Goal: Answer question/provide support: Share knowledge or assist other users

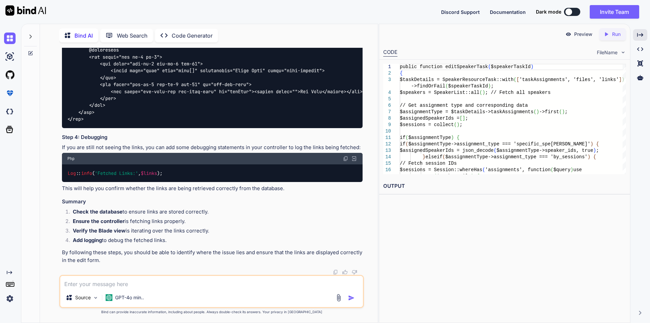
scroll to position [6256, 0]
click at [640, 39] on div "Created with Pixso." at bounding box center [640, 35] width 14 height 12
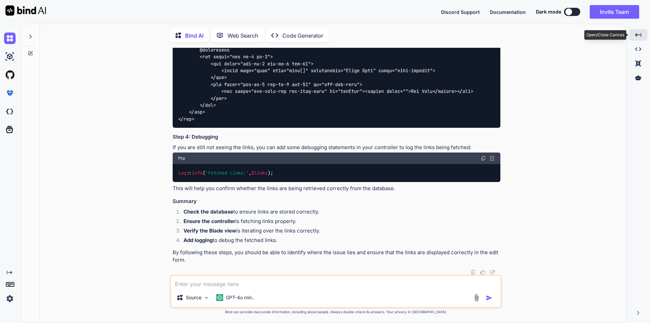
scroll to position [6063, 0]
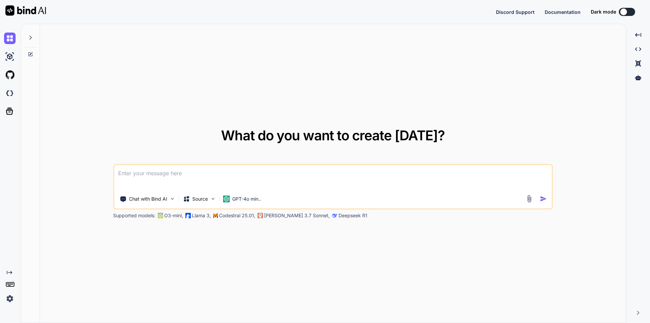
click at [148, 175] on textarea at bounding box center [333, 177] width 438 height 25
type textarea "x"
type textarea "// blade file code <div class="add-form add-company-form"> <form action="{{ rou…"
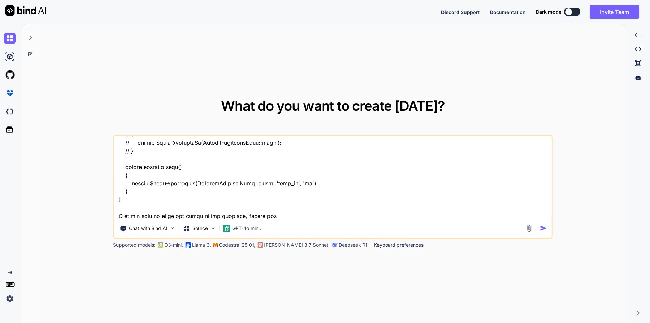
scroll to position [3992, 0]
type textarea "x"
type textarea "// blade file code <div class="add-form add-company-form"> <form action="{{ rou…"
type textarea "x"
type textarea "// blade file code <div class="add-form add-company-form"> <form action="{{ rou…"
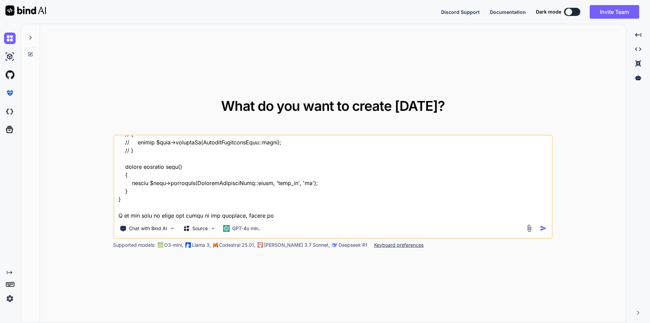
type textarea "x"
type textarea "// blade file code <div class="add-form add-company-form"> <form action="{{ rou…"
type textarea "x"
type textarea "// blade file code <div class="add-form add-company-form"> <form action="{{ rou…"
type textarea "x"
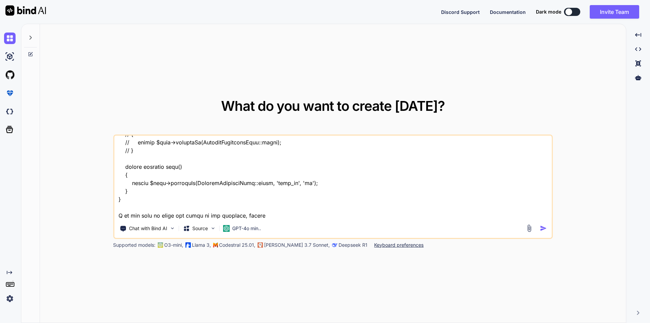
type textarea "// blade file code <div class="add-form add-company-form"> <form action="{{ rou…"
type textarea "x"
type textarea "// blade file code <div class="add-form add-company-form"> <form action="{{ rou…"
type textarea "x"
type textarea "// blade file code <div class="add-form add-company-form"> <form action="{{ rou…"
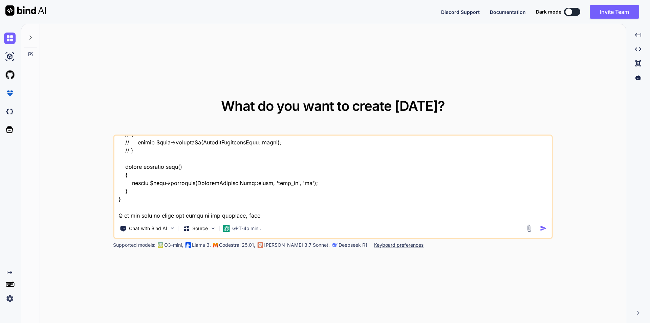
type textarea "x"
type textarea "// blade file code <div class="add-form add-company-form"> <form action="{{ rou…"
type textarea "x"
type textarea "// blade file code <div class="add-form add-company-form"> <form action="{{ rou…"
type textarea "x"
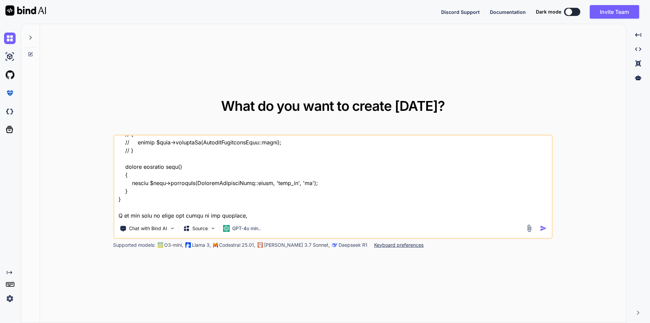
type textarea "// blade file code <div class="add-form add-company-form"> <form action="{{ rou…"
type textarea "x"
type textarea "// blade file code <div class="add-form add-company-form"> <form action="{{ rou…"
type textarea "x"
type textarea "// blade file code <div class="add-form add-company-form"> <form action="{{ rou…"
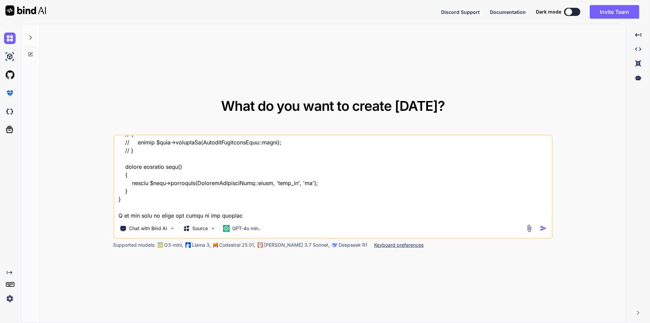
type textarea "x"
type textarea "// blade file code <div class="add-form add-company-form"> <form action="{{ rou…"
type textarea "x"
type textarea "// blade file code <div class="add-form add-company-form"> <form action="{{ rou…"
type textarea "x"
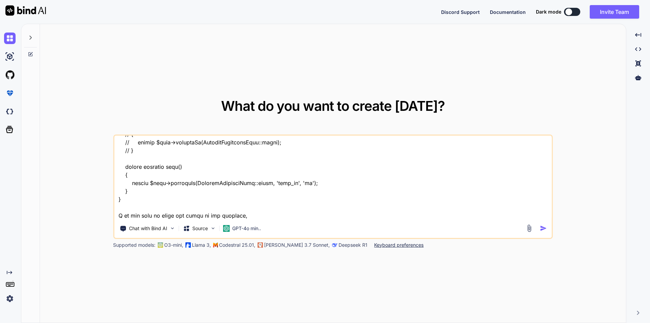
type textarea "// blade file code <div class="add-form add-company-form"> <form action="{{ rou…"
type textarea "x"
type textarea "// blade file code <div class="add-form add-company-form"> <form action="{{ rou…"
type textarea "x"
type textarea "// blade file code <div class="add-form add-company-form"> <form action="{{ rou…"
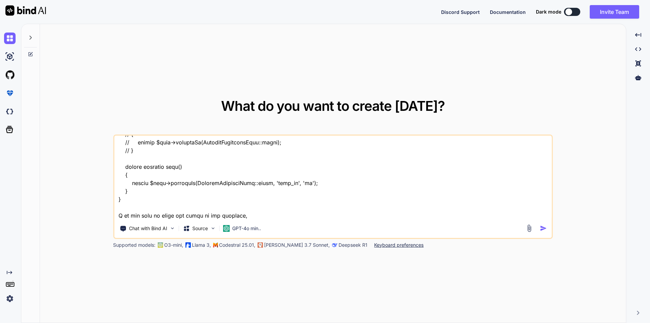
type textarea "x"
type textarea "// blade file code <div class="add-form add-company-form"> <form action="{{ rou…"
type textarea "x"
type textarea "// blade file code <div class="add-form add-company-form"> <form action="{{ rou…"
type textarea "x"
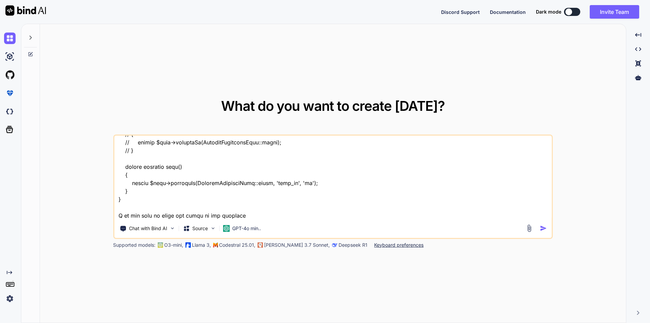
type textarea "// blade file code <div class="add-form add-company-form"> <form action="{{ rou…"
type textarea "x"
type textarea "// blade file code <div class="add-form add-company-form"> <form action="{{ rou…"
type textarea "x"
type textarea "// blade file code <div class="add-form add-company-form"> <form action="{{ rou…"
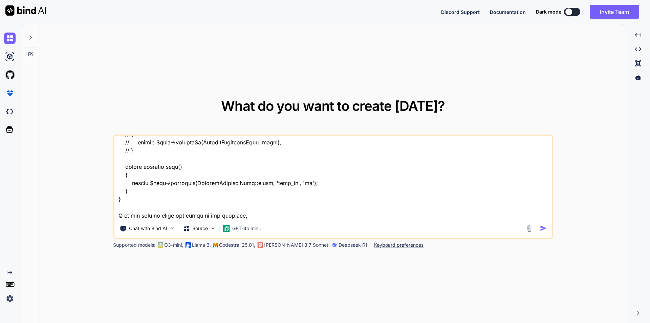
type textarea "x"
type textarea "// blade file code <div class="add-form add-company-form"> <form action="{{ rou…"
type textarea "x"
type textarea "// blade file code <div class="add-form add-company-form"> <form action="{{ rou…"
type textarea "x"
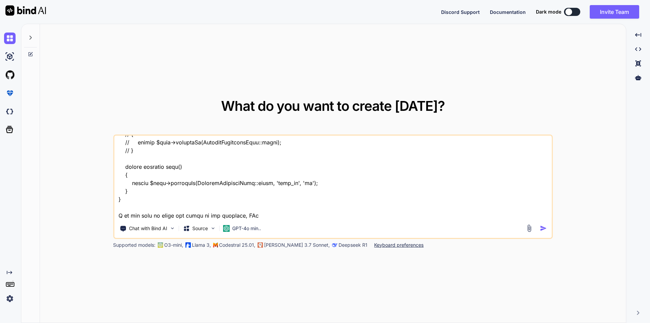
type textarea "// blade file code <div class="add-form add-company-form"> <form action="{{ rou…"
type textarea "x"
type textarea "// blade file code <div class="add-form add-company-form"> <form action="{{ rou…"
type textarea "x"
type textarea "// blade file code <div class="add-form add-company-form"> <form action="{{ rou…"
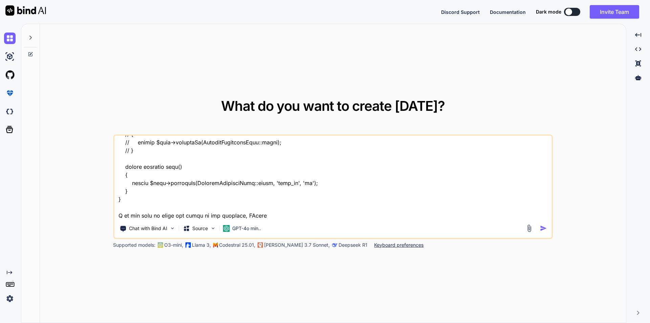
type textarea "x"
type textarea "// blade file code <div class="add-form add-company-form"> <form action="{{ rou…"
type textarea "x"
type textarea "// blade file code <div class="add-form add-company-form"> <form action="{{ rou…"
type textarea "x"
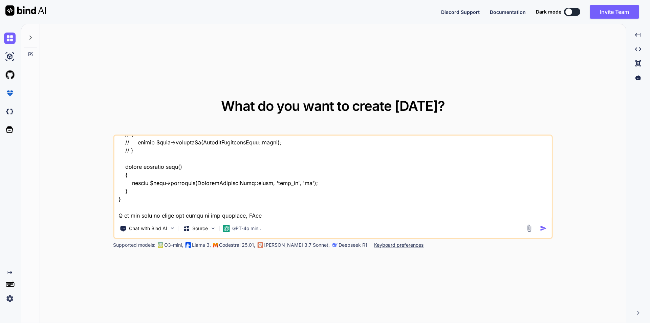
type textarea "// blade file code <div class="add-form add-company-form"> <form action="{{ rou…"
type textarea "x"
type textarea "// blade file code <div class="add-form add-company-form"> <form action="{{ rou…"
type textarea "x"
type textarea "// blade file code <div class="add-form add-company-form"> <form action="{{ rou…"
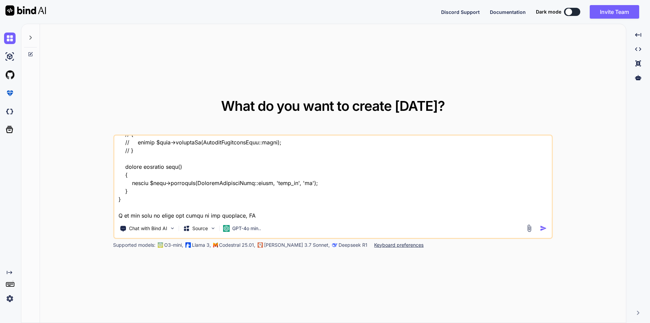
type textarea "x"
type textarea "// blade file code <div class="add-form add-company-form"> <form action="{{ rou…"
type textarea "x"
type textarea "// blade file code <div class="add-form add-company-form"> <form action="{{ rou…"
type textarea "x"
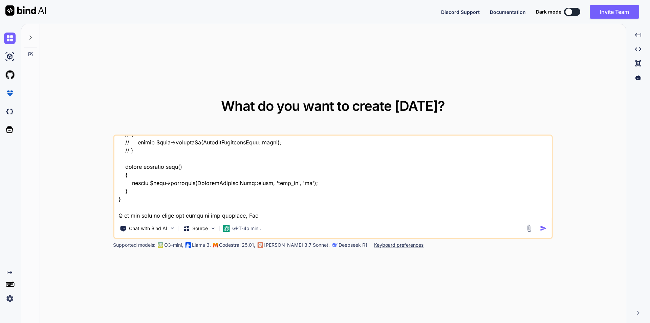
type textarea "// blade file code <div class="add-form add-company-form"> <form action="{{ rou…"
type textarea "x"
type textarea "// blade file code <div class="add-form add-company-form"> <form action="{{ rou…"
type textarea "x"
type textarea "// blade file code <div class="add-form add-company-form"> <form action="{{ rou…"
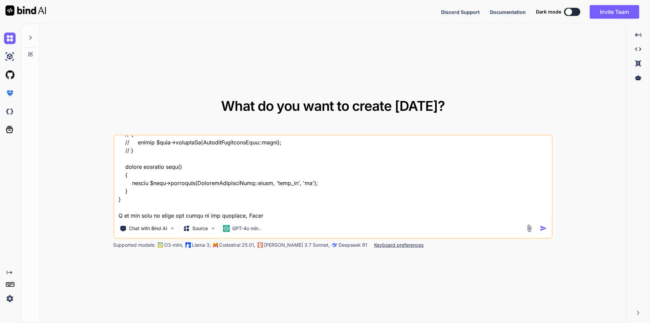
type textarea "x"
type textarea "// blade file code <div class="add-form add-company-form"> <form action="{{ rou…"
type textarea "x"
type textarea "// blade file code <div class="add-form add-company-form"> <form action="{{ rou…"
type textarea "x"
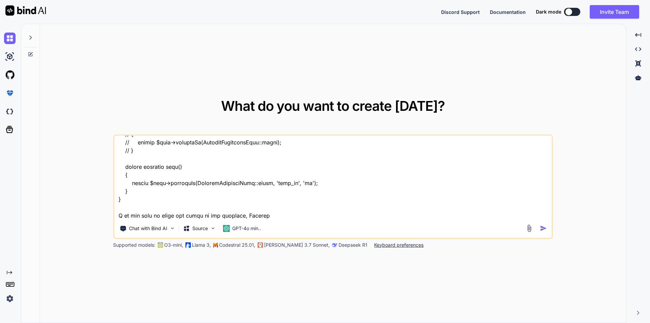
type textarea "// blade file code <div class="add-form add-company-form"> <form action="{{ rou…"
type textarea "x"
type textarea "// blade file code <div class="add-form add-company-form"> <form action="{{ rou…"
type textarea "x"
type textarea "// blade file code <div class="add-form add-company-form"> <form action="{{ rou…"
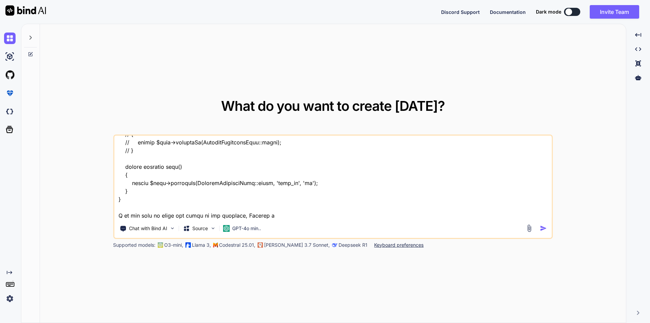
type textarea "x"
type textarea "// blade file code <div class="add-form add-company-form"> <form action="{{ rou…"
type textarea "x"
type textarea "// blade file code <div class="add-form add-company-form"> <form action="{{ rou…"
type textarea "x"
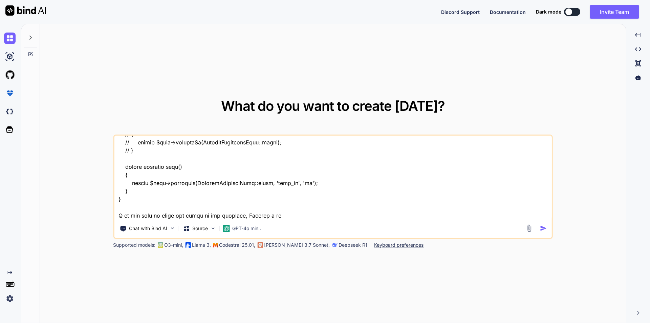
type textarea "// blade file code <div class="add-form add-company-form"> <form action="{{ rou…"
type textarea "x"
type textarea "// blade file code <div class="add-form add-company-form"> <form action="{{ rou…"
type textarea "x"
type textarea "// blade file code <div class="add-form add-company-form"> <form action="{{ rou…"
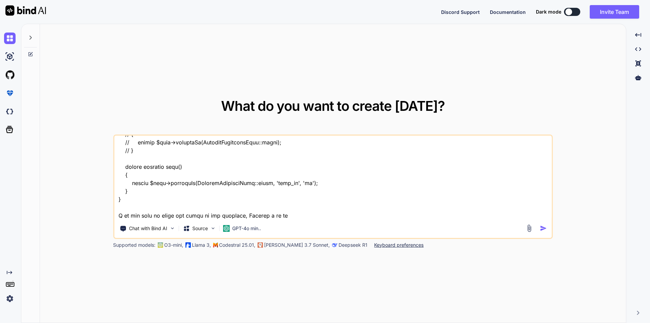
type textarea "x"
type textarea "// blade file code <div class="add-form add-company-form"> <form action="{{ rou…"
type textarea "x"
type textarea "// blade file code <div class="add-form add-company-form"> <form action="{{ rou…"
type textarea "x"
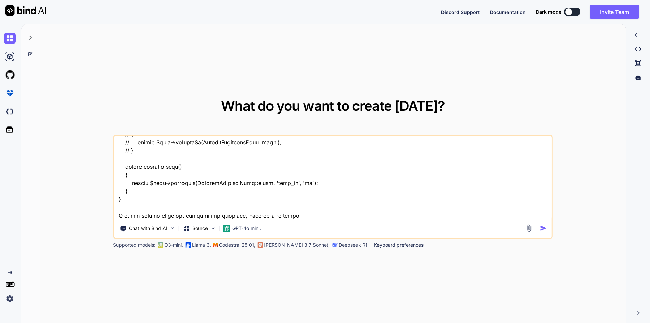
type textarea "// blade file code <div class="add-form add-company-form"> <form action="{{ rou…"
type textarea "x"
type textarea "// blade file code <div class="add-form add-company-form"> <form action="{{ rou…"
type textarea "x"
type textarea "// blade file code <div class="add-form add-company-form"> <form action="{{ rou…"
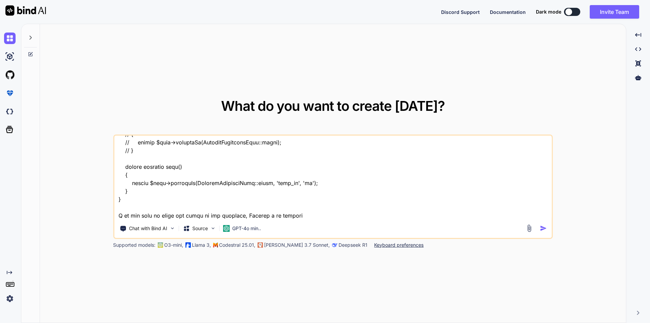
type textarea "x"
type textarea "// blade file code <div class="add-form add-company-form"> <form action="{{ rou…"
type textarea "x"
type textarea "// blade file code <div class="add-form add-company-form"> <form action="{{ rou…"
type textarea "x"
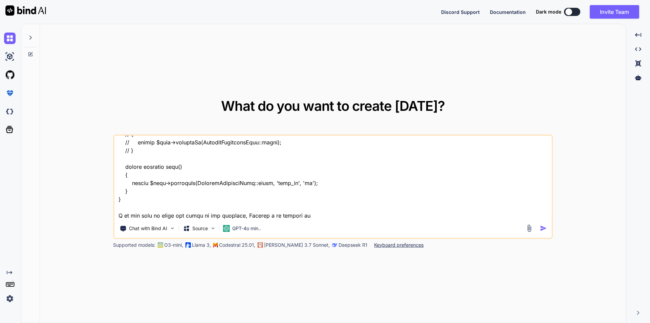
type textarea "// blade file code <div class="add-form add-company-form"> <form action="{{ rou…"
type textarea "x"
type textarea "// blade file code <div class="add-form add-company-form"> <form action="{{ rou…"
type textarea "x"
type textarea "// blade file code <div class="add-form add-company-form"> <form action="{{ rou…"
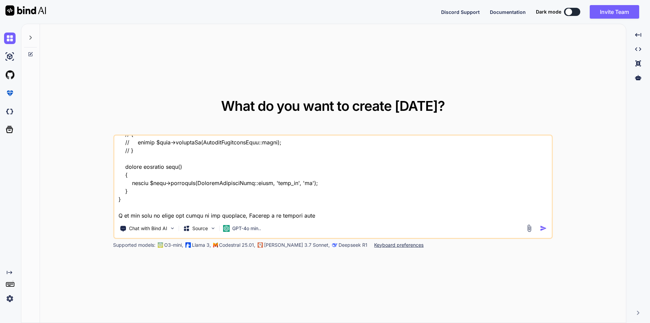
type textarea "x"
type textarea "// blade file code <div class="add-form add-company-form"> <form action="{{ rou…"
type textarea "x"
type textarea "// blade file code <div class="add-form add-company-form"> <form action="{{ rou…"
type textarea "x"
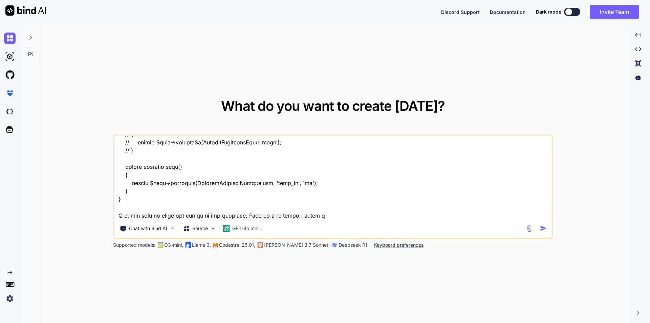
type textarea "// blade file code <div class="add-form add-company-form"> <form action="{{ rou…"
type textarea "x"
type textarea "// blade file code <div class="add-form add-company-form"> <form action="{{ rou…"
type textarea "x"
type textarea "// blade file code <div class="add-form add-company-form"> <form action="{{ rou…"
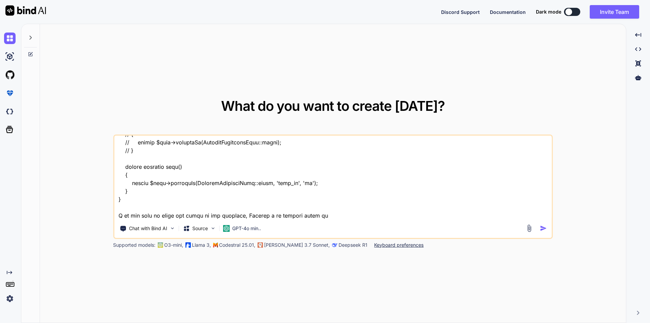
type textarea "x"
type textarea "// blade file code <div class="add-form add-company-form"> <form action="{{ rou…"
type textarea "x"
type textarea "// blade file code <div class="add-form add-company-form"> <form action="{{ rou…"
type textarea "x"
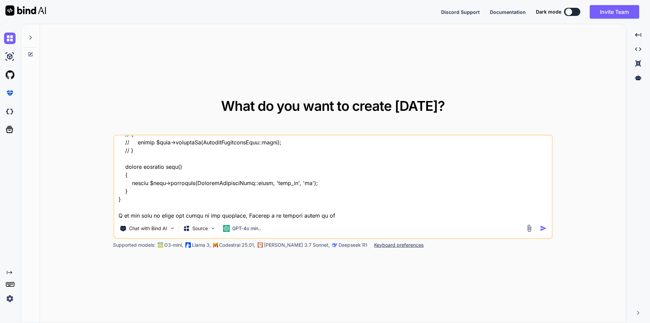
type textarea "// blade file code <div class="add-form add-company-form"> <form action="{{ rou…"
type textarea "x"
type textarea "// blade file code <div class="add-form add-company-form"> <form action="{{ rou…"
type textarea "x"
type textarea "// blade file code <div class="add-form add-company-form"> <form action="{{ rou…"
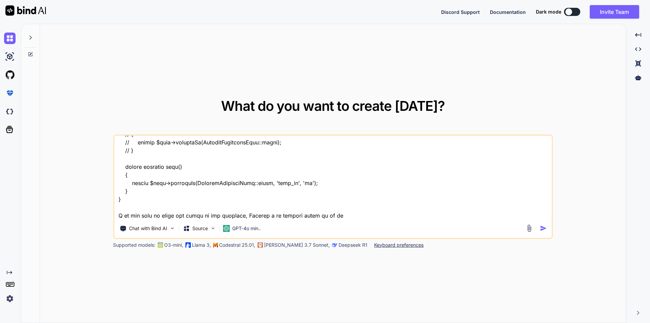
type textarea "x"
type textarea "// blade file code <div class="add-form add-company-form"> <form action="{{ rou…"
type textarea "x"
type textarea "// blade file code <div class="add-form add-company-form"> <form action="{{ rou…"
type textarea "x"
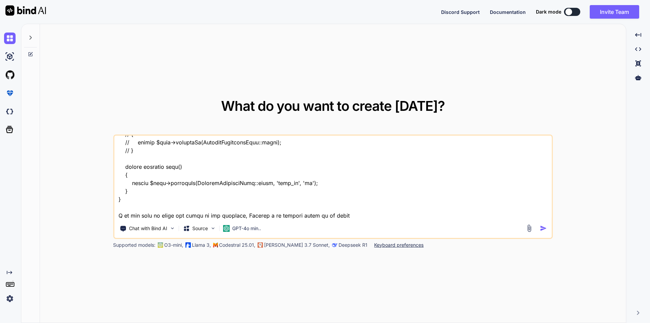
type textarea "// blade file code <div class="add-form add-company-form"> <form action="{{ rou…"
type textarea "x"
type textarea "// blade file code <div class="add-form add-company-form"> <form action="{{ rou…"
type textarea "x"
type textarea "// blade file code <div class="add-form add-company-form"> <form action="{{ rou…"
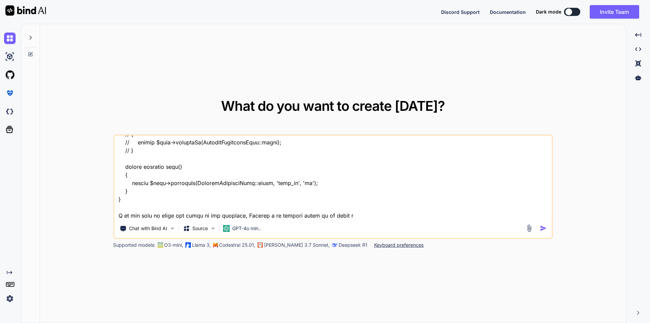
type textarea "x"
type textarea "// blade file code <div class="add-form add-company-form"> <form action="{{ rou…"
type textarea "x"
type textarea "// blade file code <div class="add-form add-company-form"> <form action="{{ rou…"
type textarea "x"
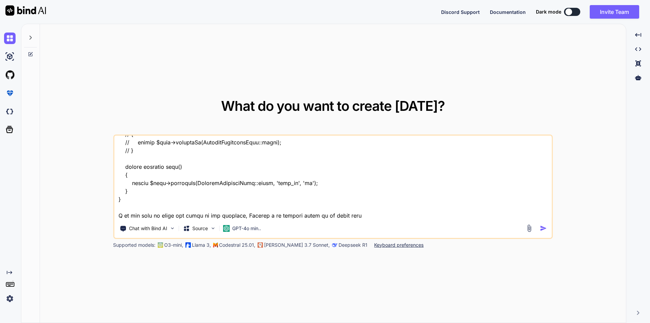
type textarea "// blade file code <div class="add-form add-company-form"> <form action="{{ rou…"
type textarea "x"
type textarea "// blade file code <div class="add-form add-company-form"> <form action="{{ rou…"
type textarea "x"
type textarea "// blade file code <div class="add-form add-company-form"> <form action="{{ rou…"
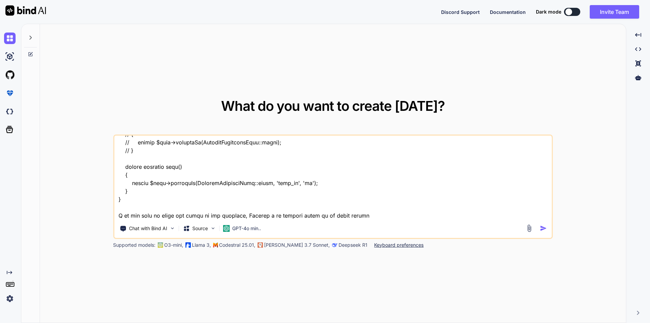
type textarea "x"
type textarea "// blade file code <div class="add-form add-company-form"> <form action="{{ rou…"
type textarea "x"
type textarea "// blade file code <div class="add-form add-company-form"> <form action="{{ rou…"
type textarea "x"
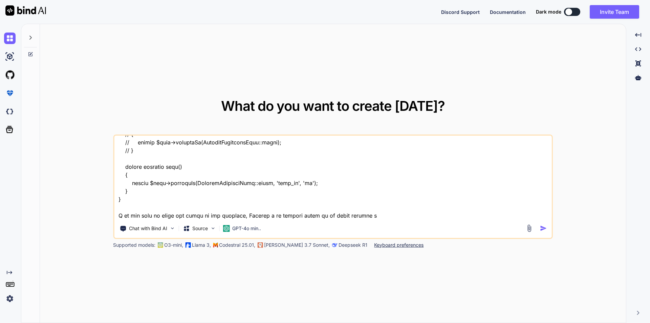
type textarea "// blade file code <div class="add-form add-company-form"> <form action="{{ rou…"
type textarea "x"
type textarea "// blade file code <div class="add-form add-company-form"> <form action="{{ rou…"
type textarea "x"
type textarea "// blade file code <div class="add-form add-company-form"> <form action="{{ rou…"
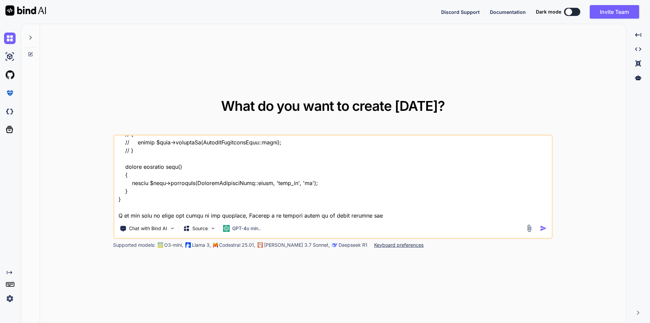
type textarea "x"
type textarea "// blade file code <div class="add-form add-company-form"> <form action="{{ rou…"
type textarea "x"
type textarea "// blade file code <div class="add-form add-company-form"> <form action="{{ rou…"
type textarea "x"
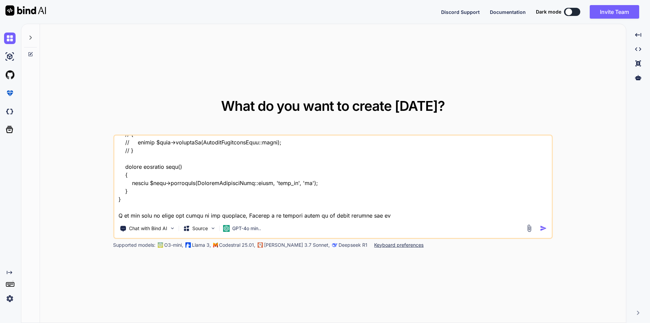
type textarea "// blade file code <div class="add-form add-company-form"> <form action="{{ rou…"
type textarea "x"
type textarea "// blade file code <div class="add-form add-company-form"> <form action="{{ rou…"
type textarea "x"
type textarea "// blade file code <div class="add-form add-company-form"> <form action="{{ rou…"
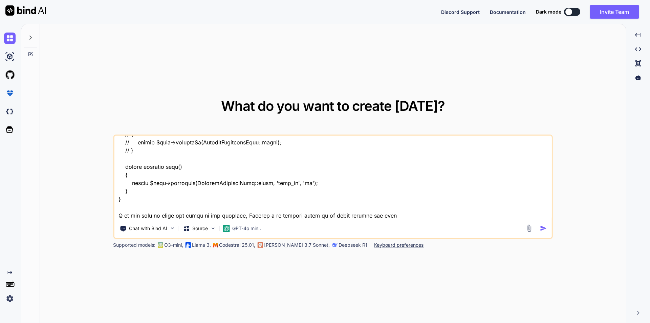
type textarea "x"
type textarea "// blade file code <div class="add-form add-company-form"> <form action="{{ rou…"
type textarea "x"
type textarea "// blade file code <div class="add-form add-company-form"> <form action="{{ rou…"
type textarea "x"
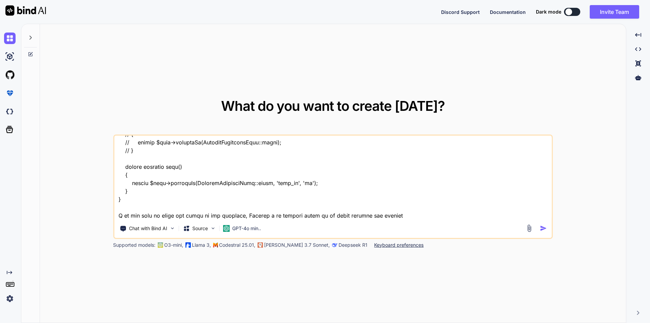
type textarea "// blade file code <div class="add-form add-company-form"> <form action="{{ rou…"
type textarea "x"
type textarea "// blade file code <div class="add-form add-company-form"> <form action="{{ rou…"
type textarea "x"
type textarea "// blade file code <div class="add-form add-company-form"> <form action="{{ rou…"
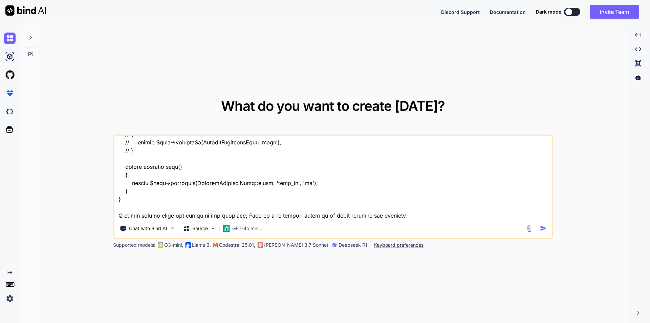
type textarea "x"
type textarea "// blade file code <div class="add-form add-company-form"> <form action="{{ rou…"
type textarea "x"
type textarea "// blade file code <div class="add-form add-company-form"> <form action="{{ rou…"
type textarea "x"
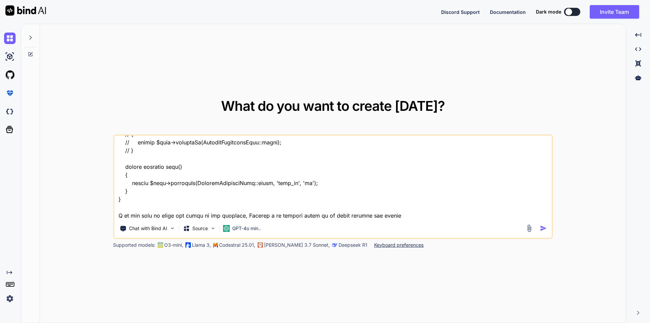
type textarea "// blade file code <div class="add-form add-company-form"> <form action="{{ rou…"
type textarea "x"
type textarea "// blade file code <div class="add-form add-company-form"> <form action="{{ rou…"
type textarea "x"
type textarea "// blade file code <div class="add-form add-company-form"> <form action="{{ rou…"
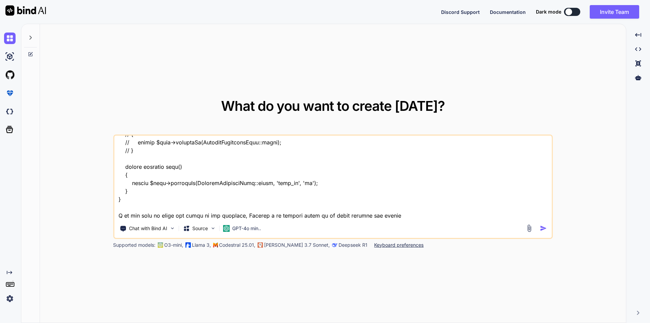
type textarea "x"
type textarea "// blade file code <div class="add-form add-company-form"> <form action="{{ rou…"
type textarea "x"
type textarea "// blade file code <div class="add-form add-company-form"> <form action="{{ rou…"
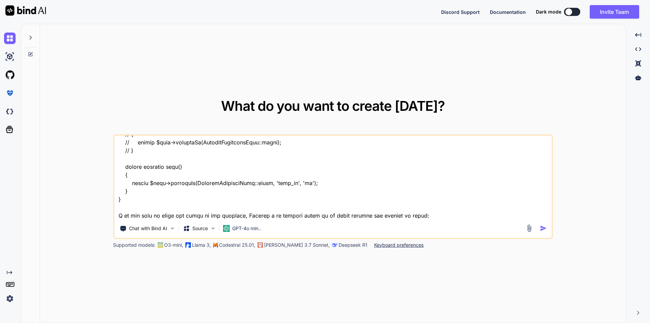
click at [120, 213] on textarea at bounding box center [333, 177] width 438 height 84
paste textarea "array:9 [▼ // app\Http\Controllers\SingleConference\Speaker\SpeakerResourceCont…"
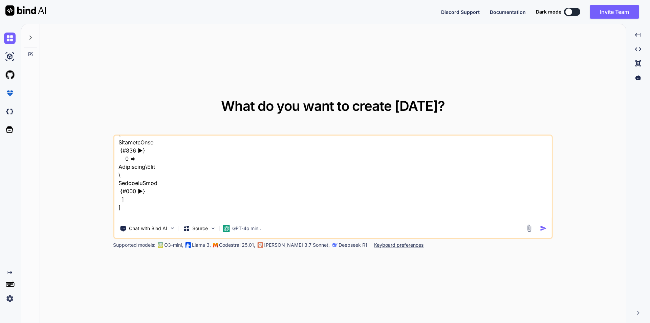
scroll to position [4219, 0]
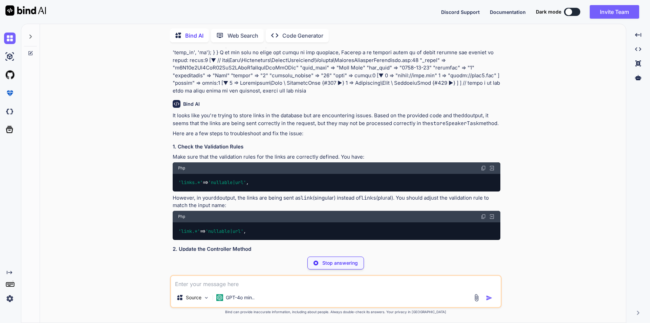
scroll to position [885, 0]
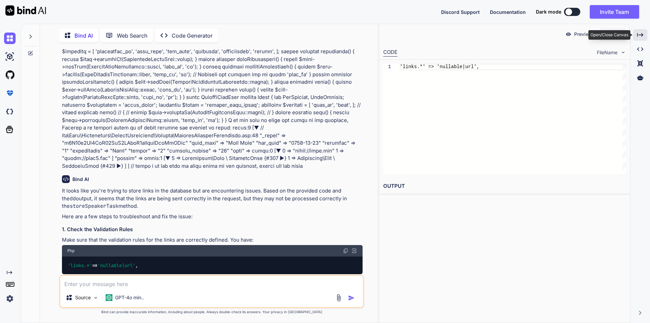
click at [642, 31] on div "Created with Pixso." at bounding box center [640, 35] width 14 height 12
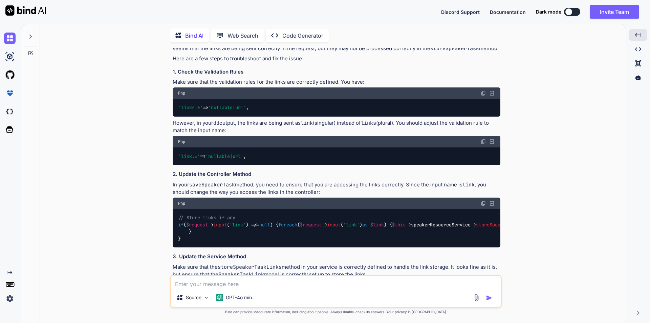
scroll to position [953, 0]
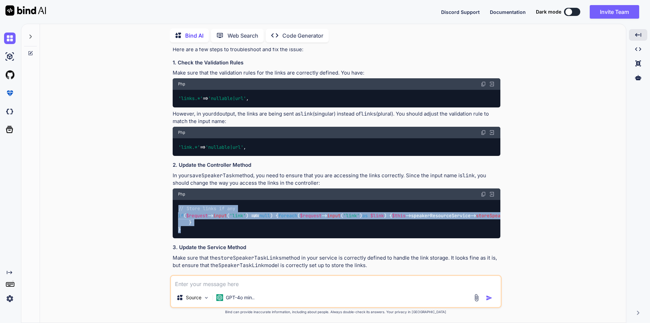
drag, startPoint x: 181, startPoint y: 235, endPoint x: 173, endPoint y: 201, distance: 34.7
click at [173, 201] on div "// Store links if any if ( $request -> input ( 'link' ) !== null ) { foreach ( …" at bounding box center [337, 219] width 328 height 39
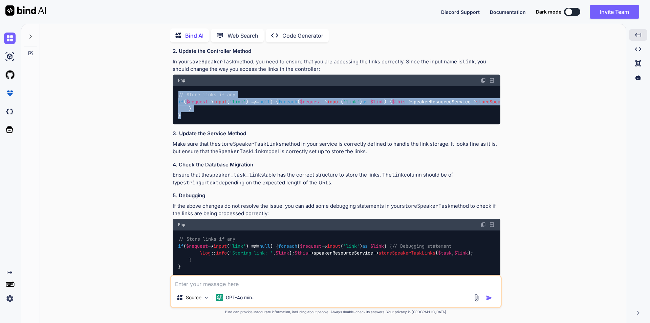
scroll to position [1054, 0]
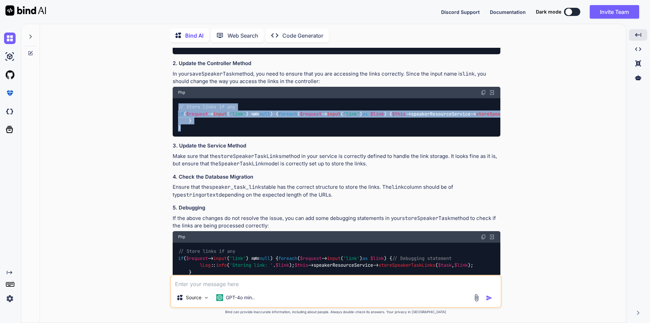
copy code "// Store links if any if ( $request -> input ( 'link' ) !== null ) { foreach ( …"
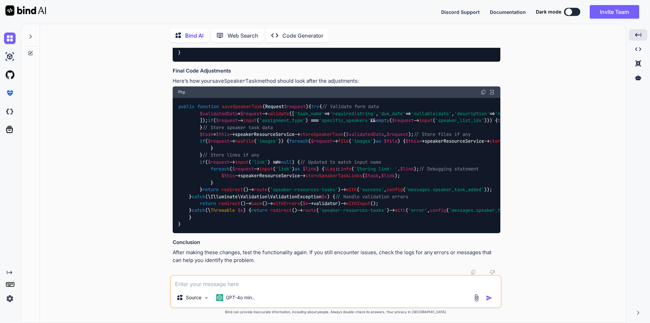
scroll to position [1461, 0]
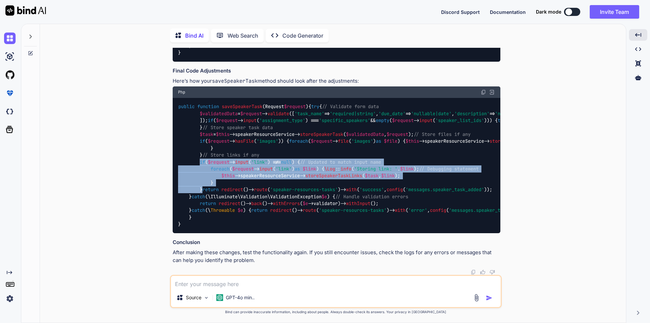
drag, startPoint x: 202, startPoint y: 211, endPoint x: 199, endPoint y: 177, distance: 33.3
copy code "if ( $request -> input ( 'link' ) !== null ) { // Updated to match input name f…"
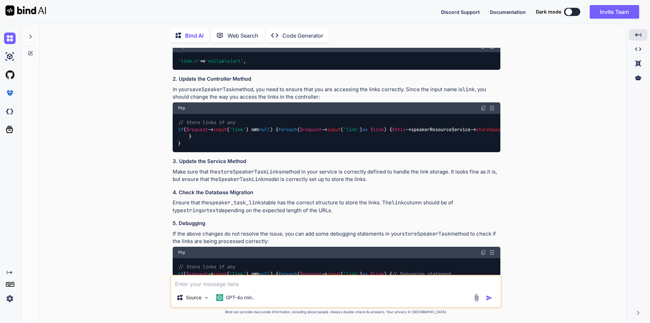
scroll to position [937, 0]
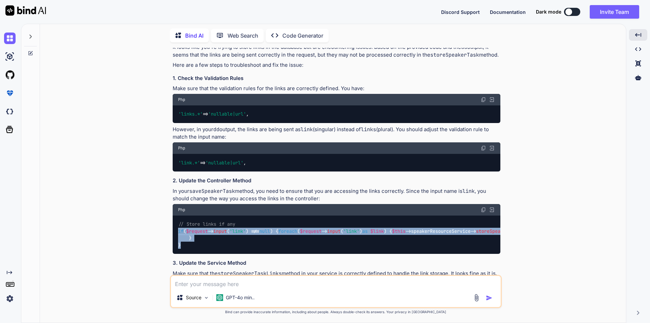
drag, startPoint x: 181, startPoint y: 250, endPoint x: 170, endPoint y: 221, distance: 30.6
click at [170, 221] on div "You Bind AI It looks like you're trying to store links in the database but are …" at bounding box center [336, 185] width 332 height 275
copy code "if ( $request -> input ( 'link' ) !== null ) { foreach ( $request -> input ( 'l…"
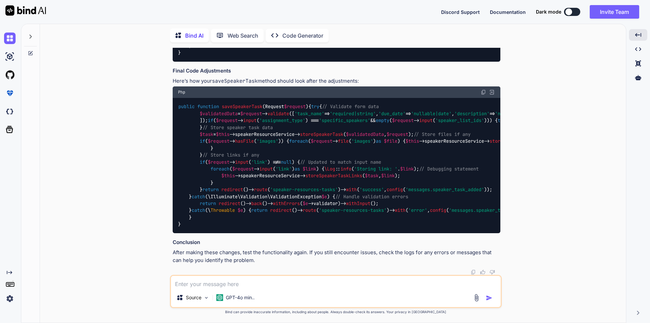
scroll to position [1513, 0]
click at [198, 283] on textarea at bounding box center [336, 282] width 330 height 12
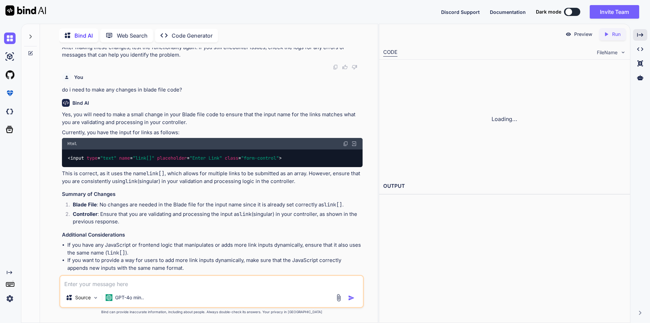
scroll to position [1669, 0]
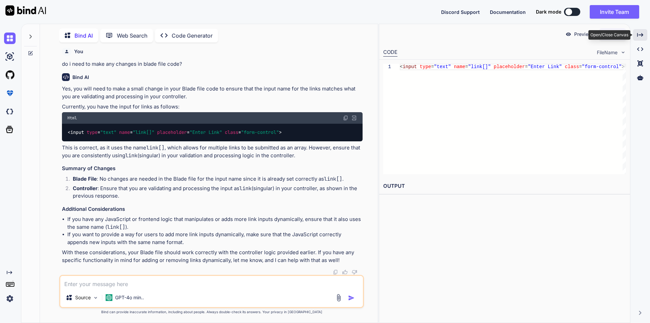
click at [636, 34] on div "Created with Pixso." at bounding box center [640, 35] width 14 height 12
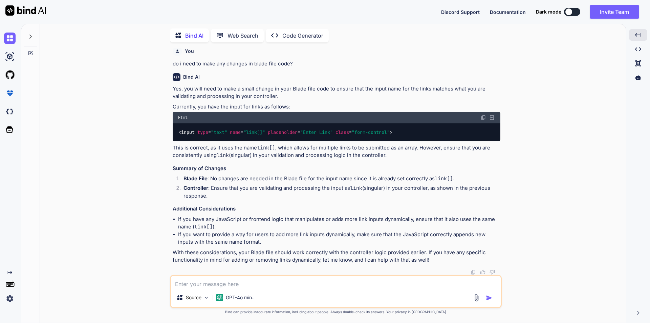
scroll to position [1744, 0]
click at [211, 287] on textarea at bounding box center [336, 282] width 330 height 12
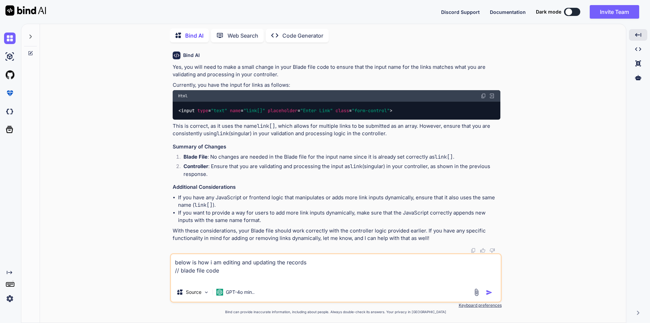
paste textarea "<div class="add-form add-company-form"> <form action="{{ route('update-speaker-…"
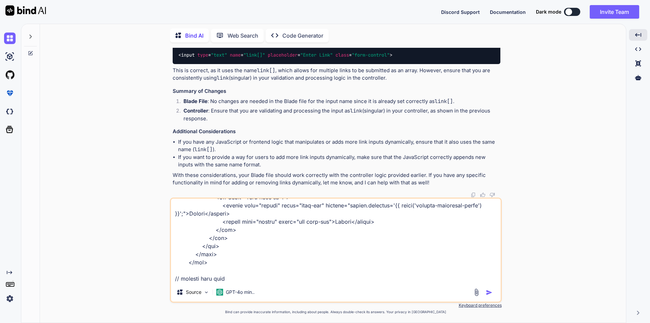
scroll to position [2041, 0]
click at [181, 280] on textarea at bounding box center [336, 240] width 330 height 84
paste textarea "public function updateSpeakerTask(array $validatedData, Request $request, $spea…"
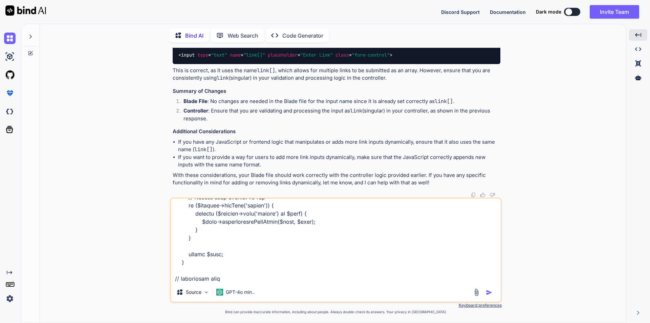
scroll to position [2789, 0]
click at [186, 273] on textarea at bounding box center [336, 240] width 330 height 84
paste textarea "public function editSpeakerTask($speakerTaskId) { $taskDetails = SpeakerResourc…"
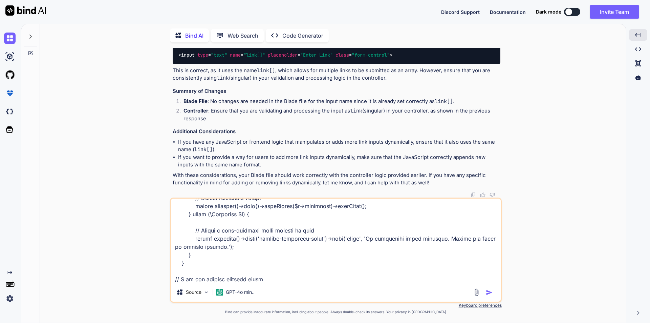
scroll to position [3464, 0]
click at [218, 279] on textarea at bounding box center [336, 240] width 330 height 84
paste textarea "<div class="col-md-12"> <label class="form-label">Upload Files <span class="req…"
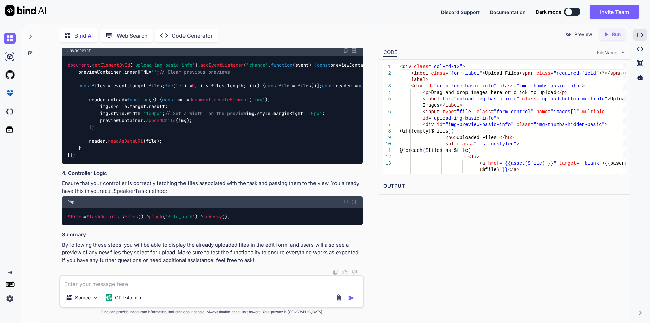
scroll to position [3291, 0]
click at [638, 34] on icon at bounding box center [640, 35] width 6 height 4
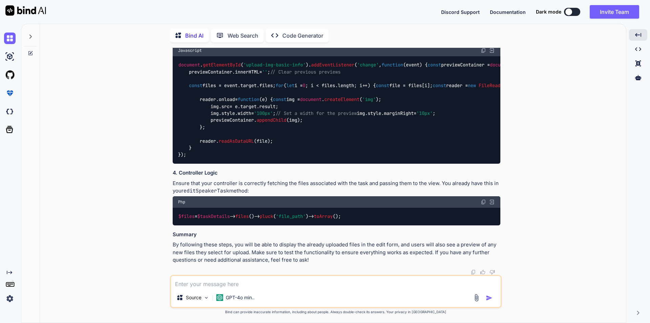
scroll to position [2905, 0]
drag, startPoint x: 198, startPoint y: 235, endPoint x: 171, endPoint y: 82, distance: 155.9
click at [171, 82] on div "You Bind AI It looks like you're trying to store links in the database but are …" at bounding box center [336, 185] width 332 height 275
copy code "< div class = "col-md-12" > < label class = "form-label" > Upload Files < span …"
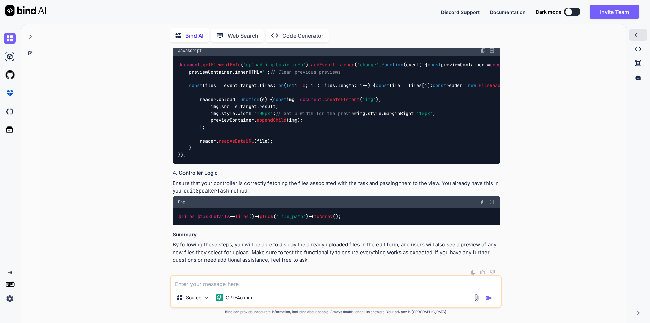
click at [261, 281] on textarea at bounding box center [336, 282] width 330 height 12
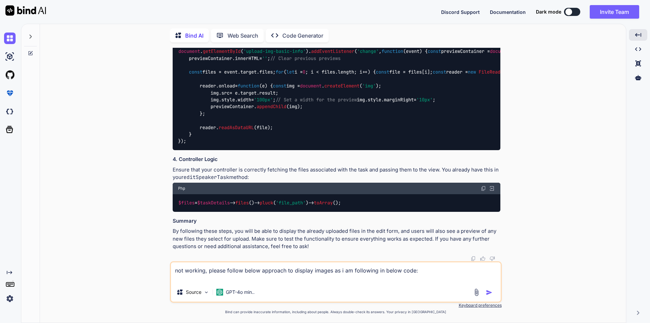
paste textarea "<label class="control-label">Uploaded Documents</label> <div id="drop-zone-basi…"
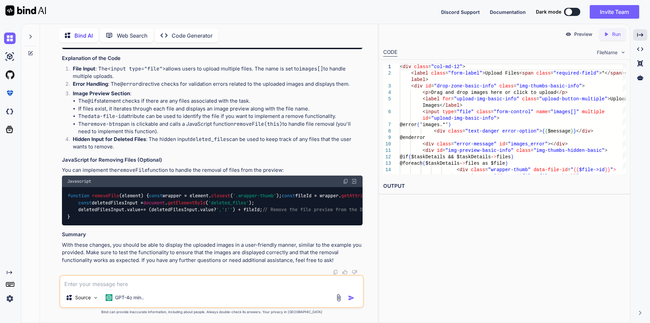
scroll to position [3788, 0]
drag, startPoint x: 86, startPoint y: 206, endPoint x: 77, endPoint y: 137, distance: 69.4
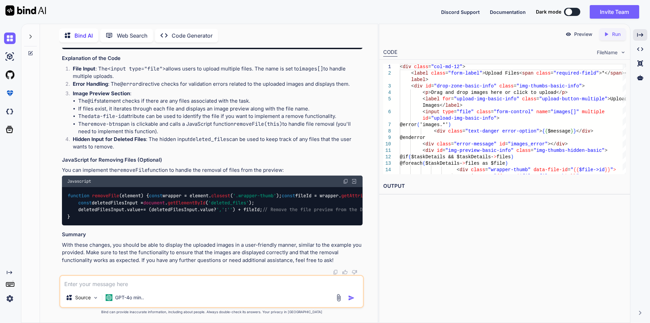
scroll to position [3856, 0]
copy code "< div class = "col-md-12" > < label class = "form-label" > Upload Files < span …"
click at [163, 281] on textarea at bounding box center [211, 282] width 303 height 12
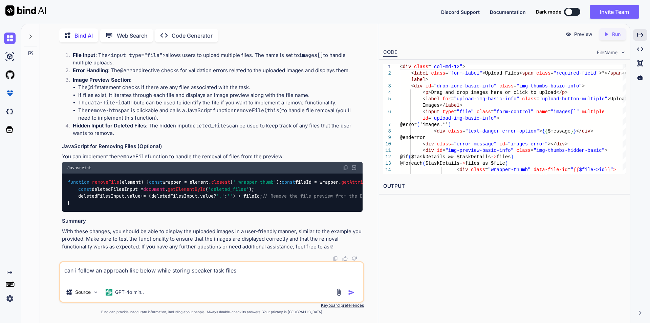
paste textarea "public function saveExhibitorTask($data) { DB::beginTransaction(); try { // Cre…"
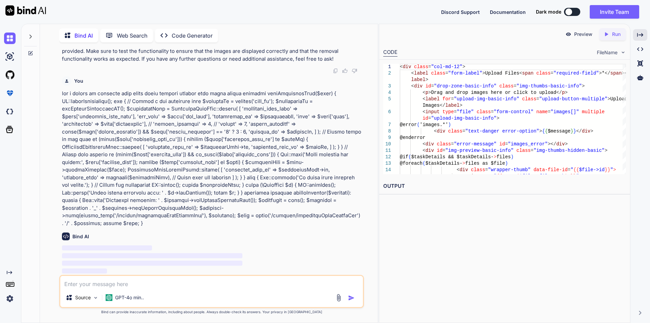
scroll to position [4200, 0]
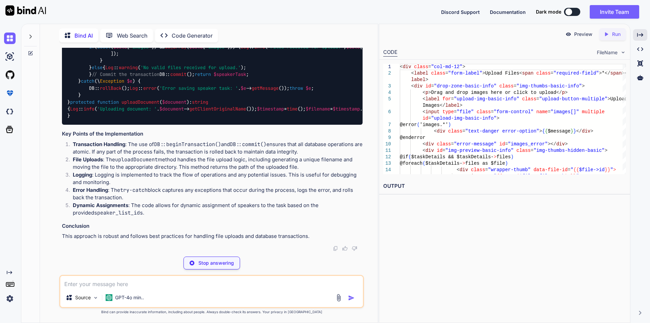
scroll to position [4520, 0]
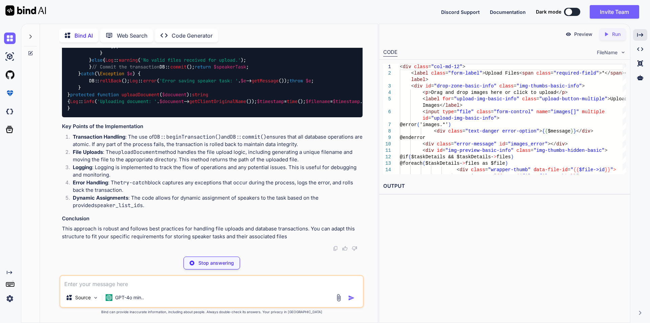
type textarea "x"
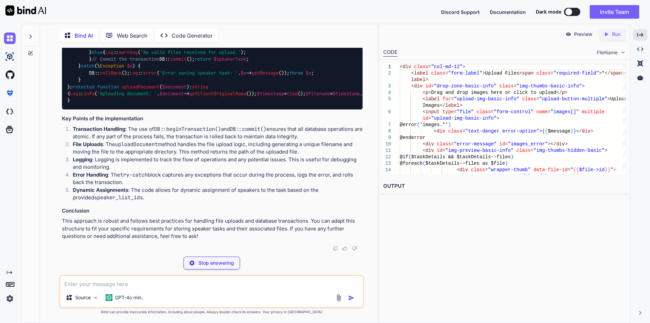
type textarea "$path = asset('/storage/speakerTaskUploadImg') . '/' . $filename; return $path;…"
type textarea "x"
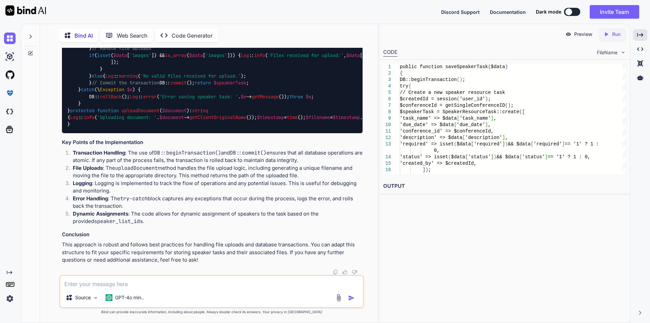
scroll to position [4800, 0]
click at [160, 283] on textarea at bounding box center [211, 282] width 303 height 12
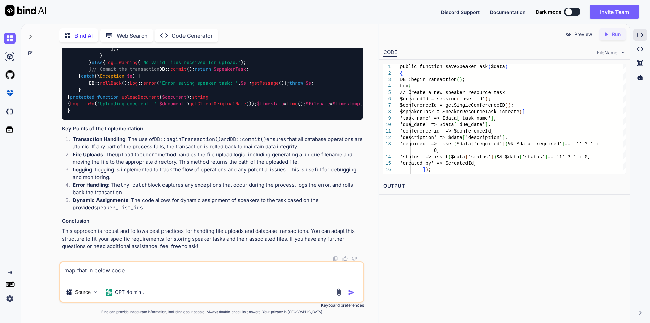
paste textarea "public function storeSpeakerTask(array $validatedData, Request $request) { // G…"
type textarea "map that in below code public function storeSpeakerTask(array $validatedData, R…"
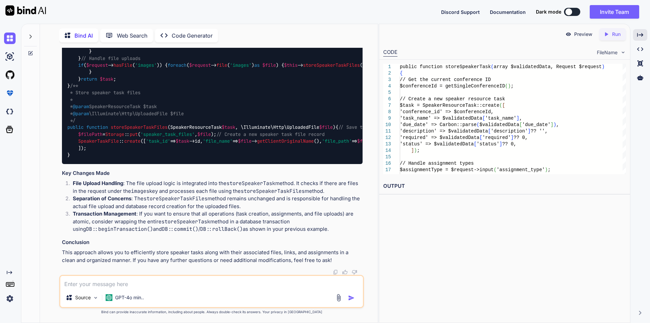
scroll to position [5671, 0]
click at [639, 36] on icon "Created with Pixso." at bounding box center [640, 35] width 6 height 6
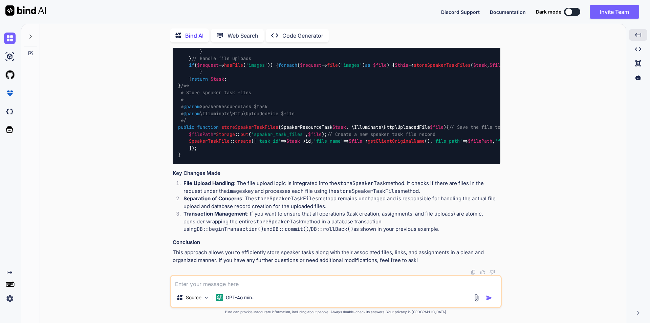
scroll to position [4986, 0]
drag, startPoint x: 178, startPoint y: 163, endPoint x: 211, endPoint y: 208, distance: 55.5
click at [211, 158] on code "public function storeSpeakerTask ( array $validatedData , Request $request ) { …" at bounding box center [592, 34] width 829 height 249
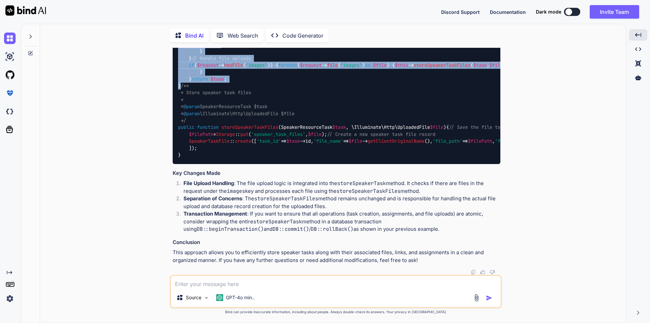
click at [181, 116] on div "public function storeSpeakerTask ( array $validatedData , Request $request ) { …" at bounding box center [337, 33] width 328 height 259
copy code "public function storeSpeakerTask ( array $validatedData , Request $request ) { …"
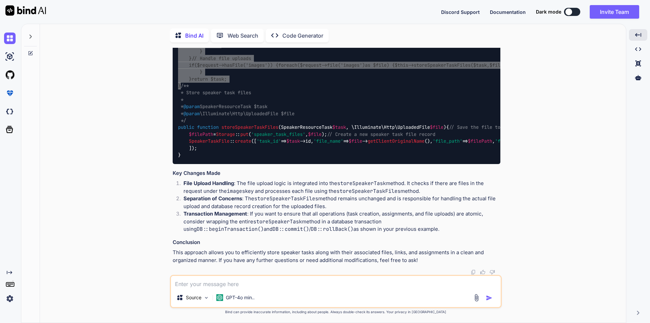
scroll to position [5697, 0]
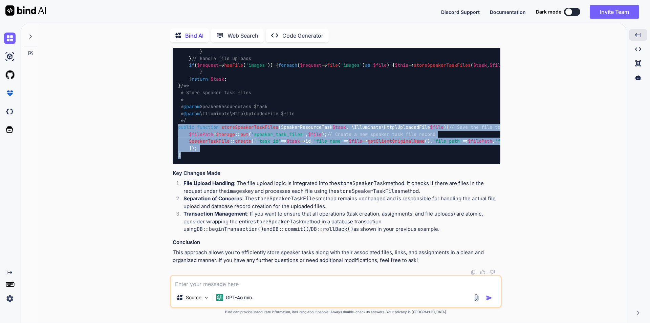
drag, startPoint x: 186, startPoint y: 155, endPoint x: 170, endPoint y: 71, distance: 85.0
click at [170, 71] on div "You Bind AI It looks like you're trying to store links in the database but are …" at bounding box center [336, 185] width 332 height 275
copy code "public function storeSpeakerTaskFiles ( SpeakerResourceTask $task , \Illuminate…"
